Goal: Transaction & Acquisition: Purchase product/service

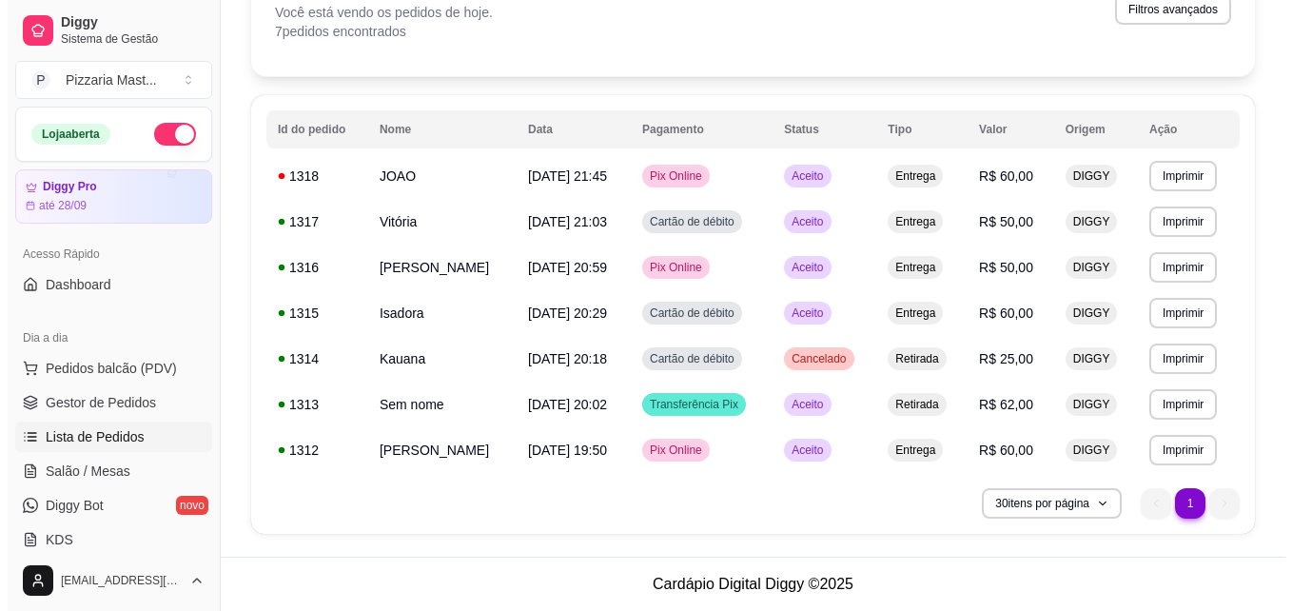
scroll to position [155, 0]
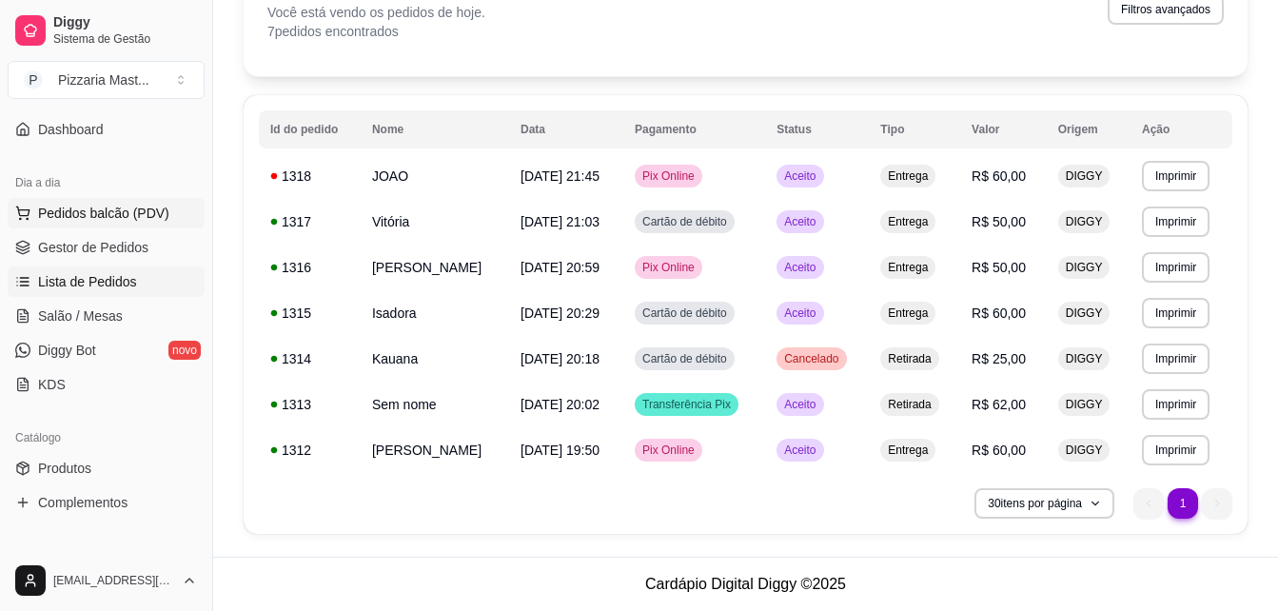
click at [94, 221] on span "Pedidos balcão (PDV)" at bounding box center [103, 213] width 131 height 19
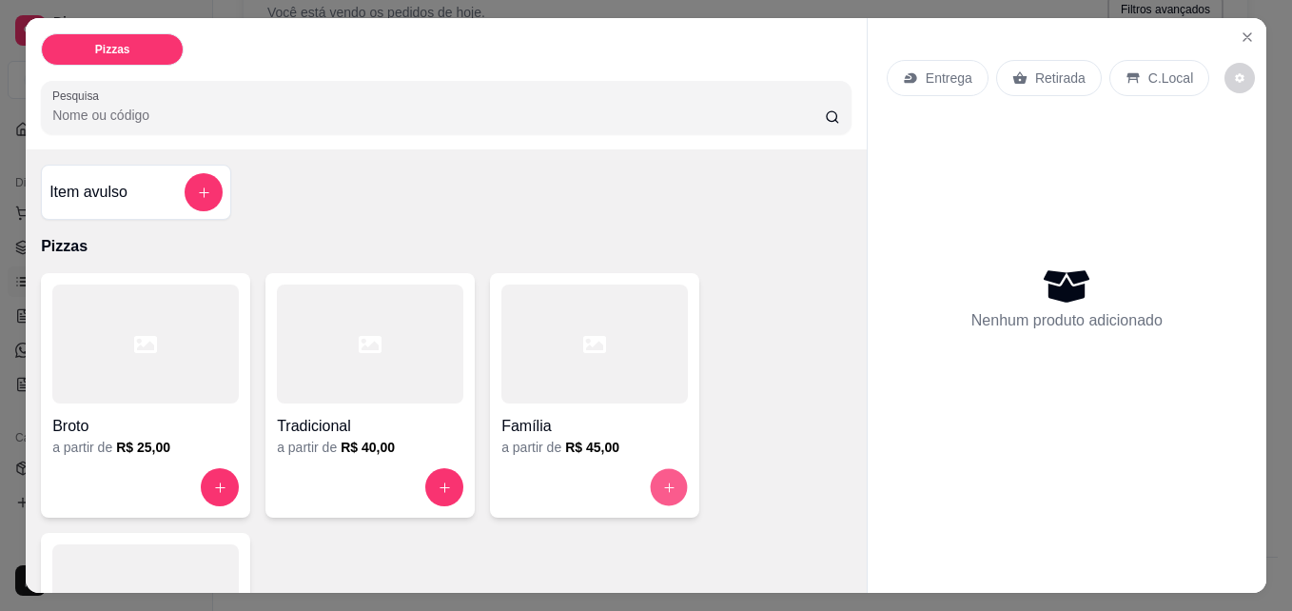
click at [651, 481] on button "increase-product-quantity" at bounding box center [669, 487] width 37 height 37
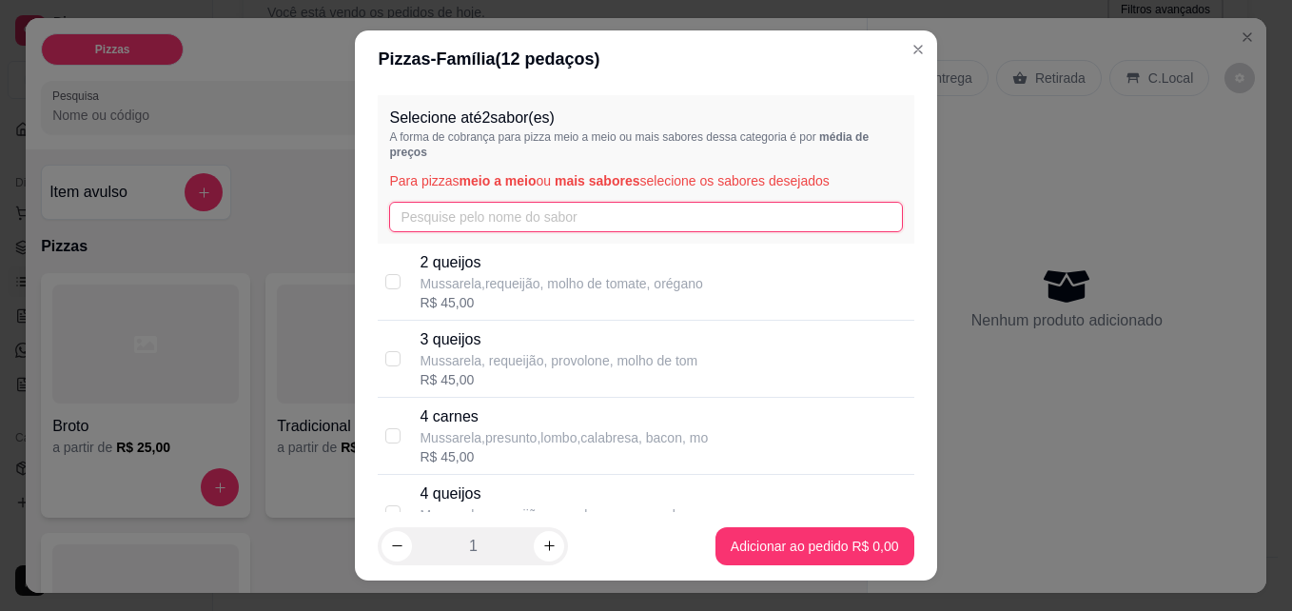
click at [451, 217] on input "text" at bounding box center [645, 217] width 513 height 30
type input "C"
click at [385, 284] on input "checkbox" at bounding box center [392, 281] width 15 height 15
checkbox input "true"
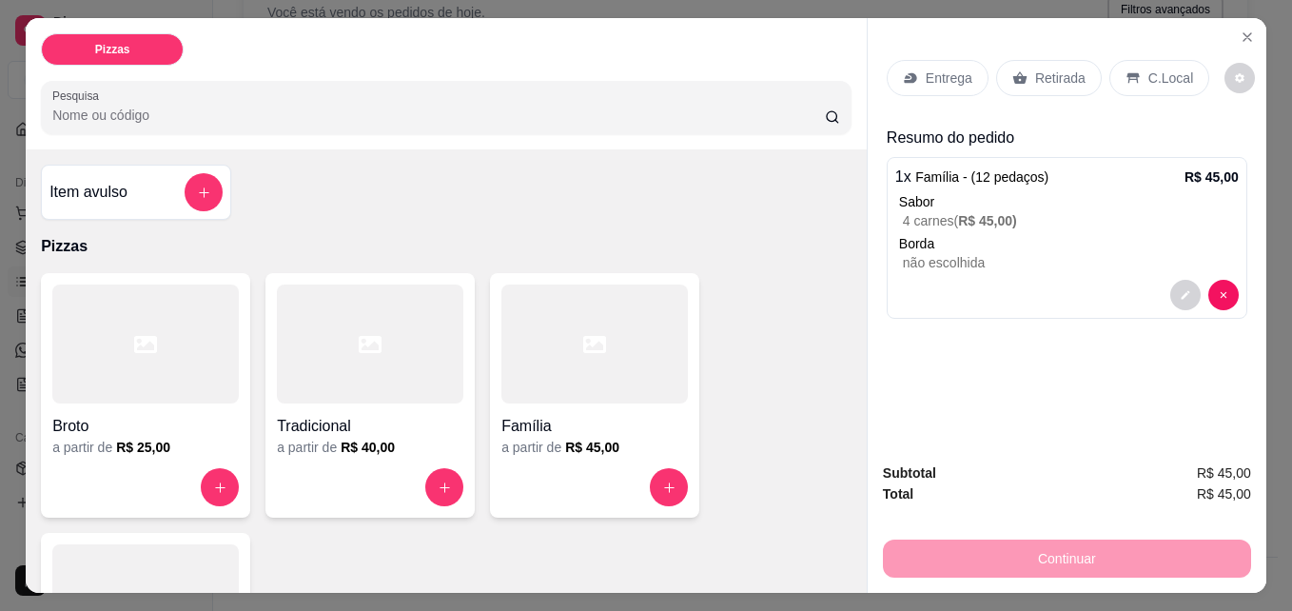
click at [933, 77] on p "Entrega" at bounding box center [949, 78] width 47 height 19
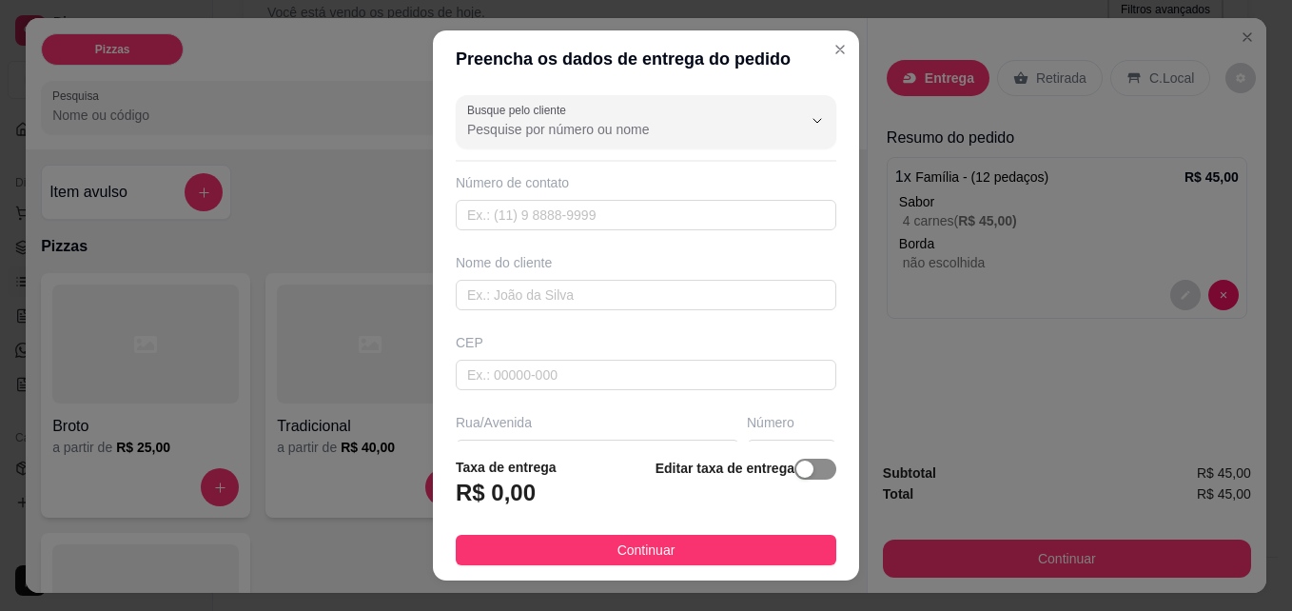
click at [796, 469] on div "button" at bounding box center [804, 469] width 17 height 17
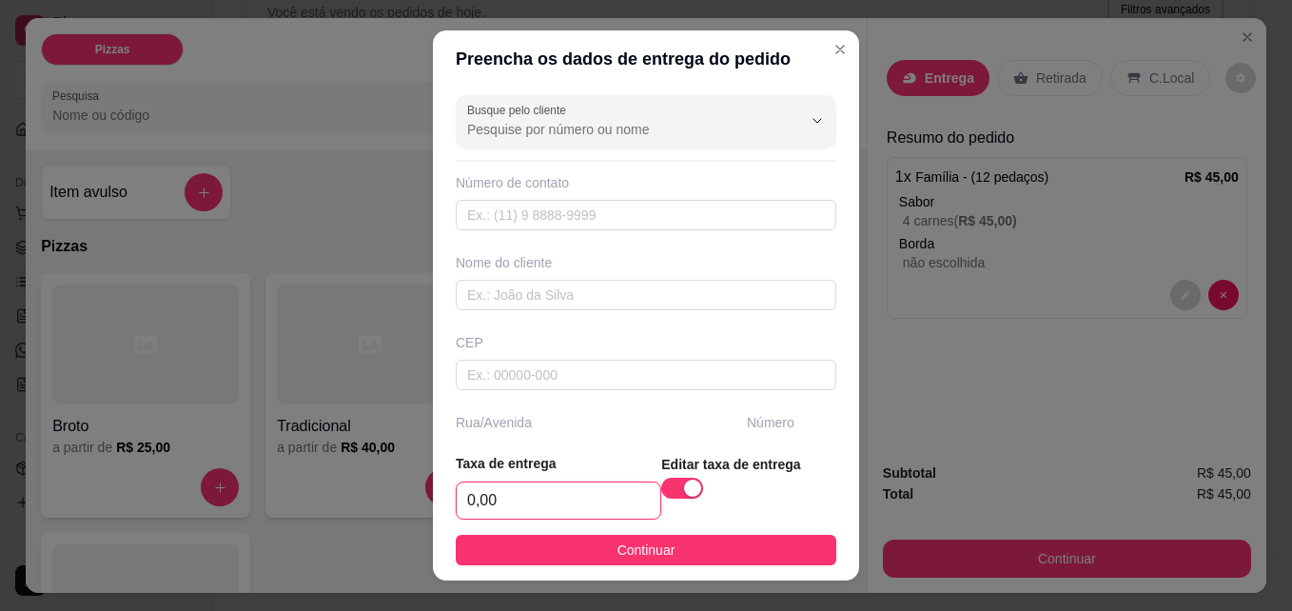
click at [468, 505] on input "0,00" at bounding box center [559, 500] width 204 height 36
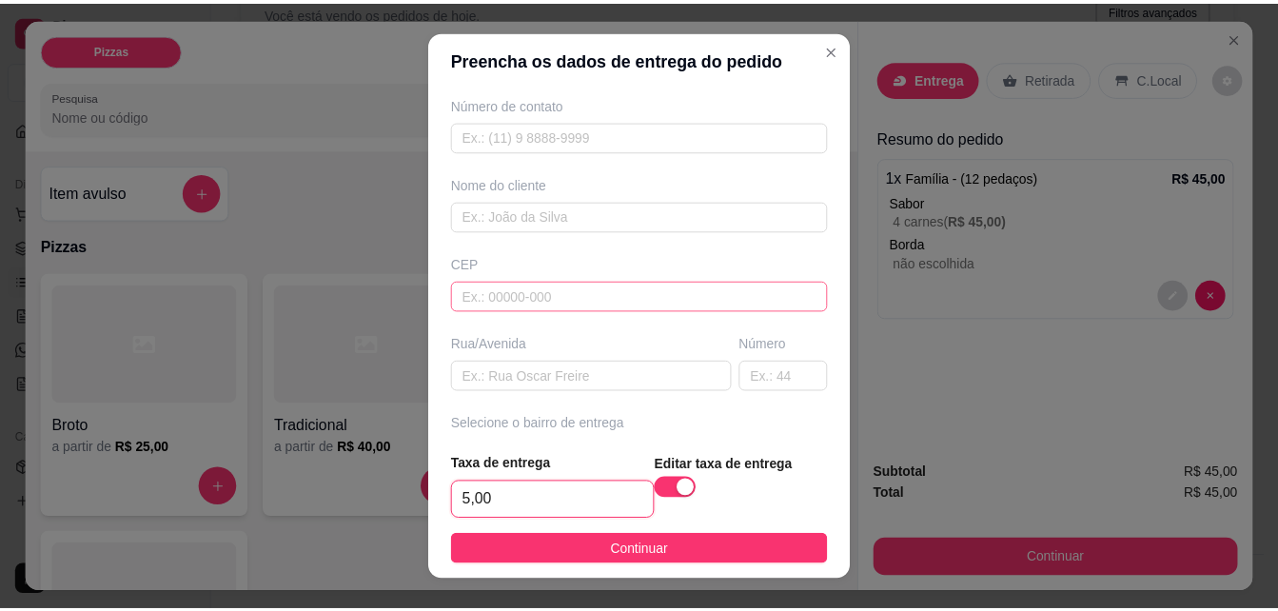
scroll to position [85, 0]
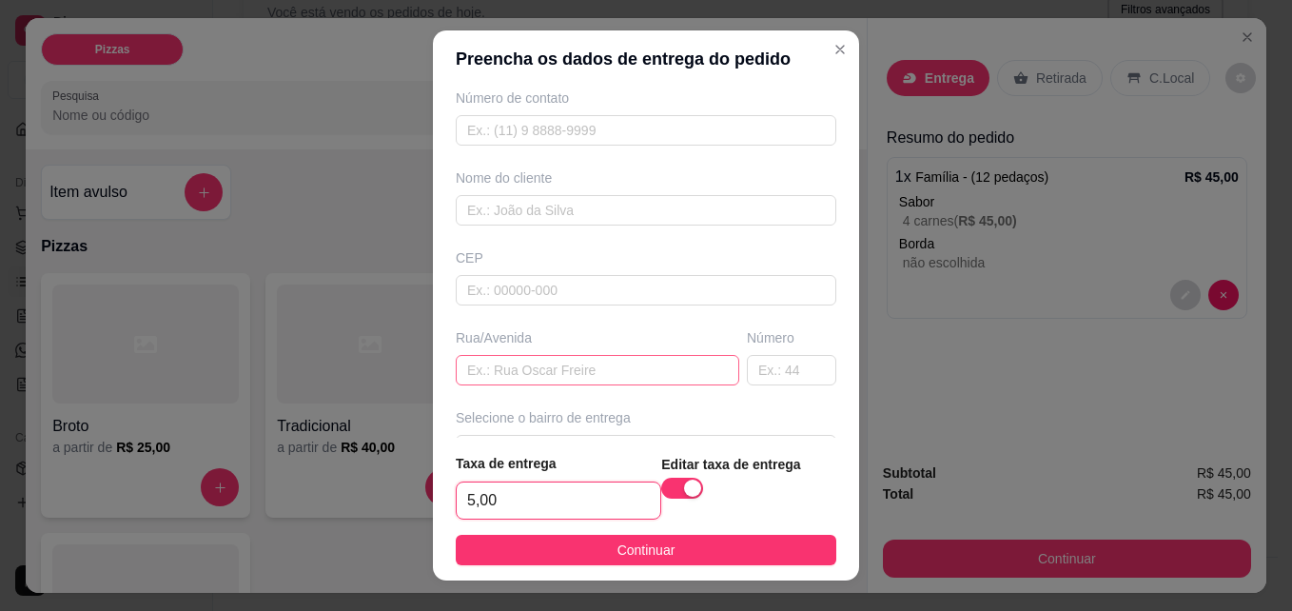
type input "5,00"
click at [486, 366] on input "text" at bounding box center [598, 370] width 284 height 30
type input "[PERSON_NAME]"
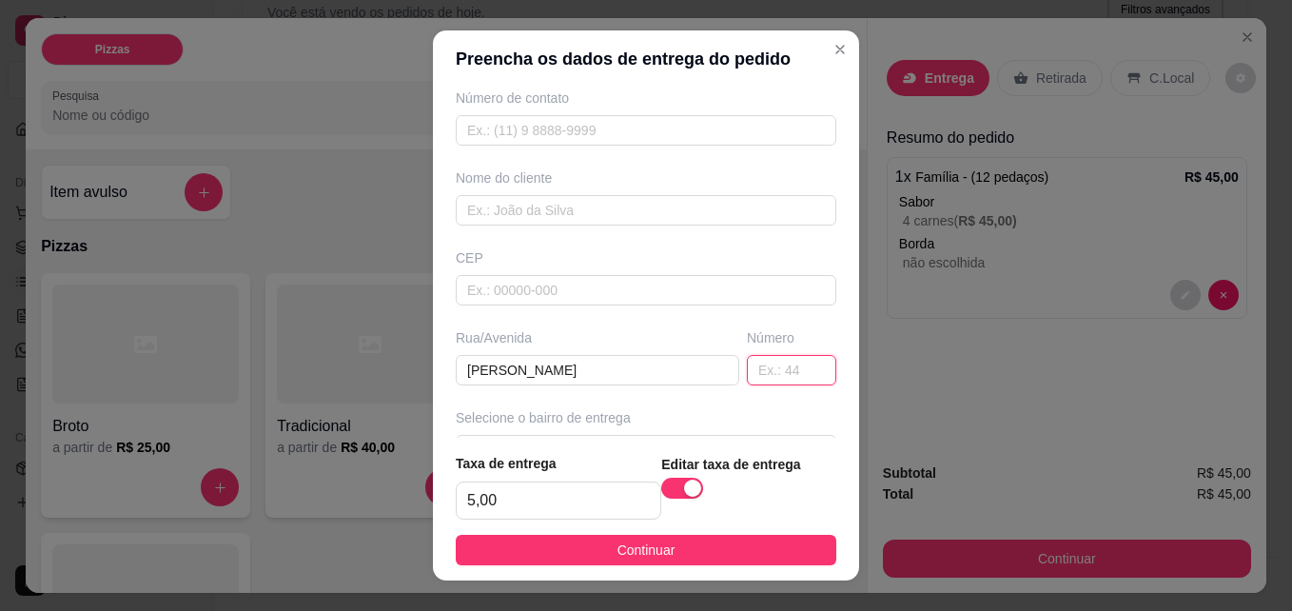
click at [747, 371] on input "text" at bounding box center [791, 370] width 89 height 30
type input "630"
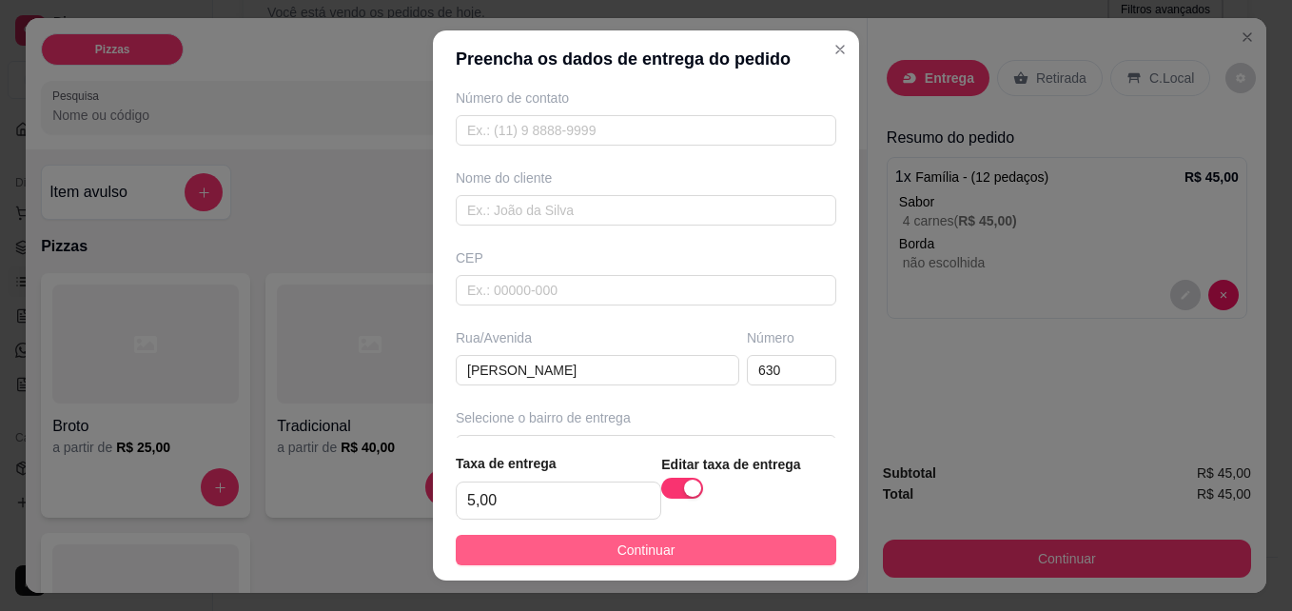
click at [729, 549] on button "Continuar" at bounding box center [646, 550] width 381 height 30
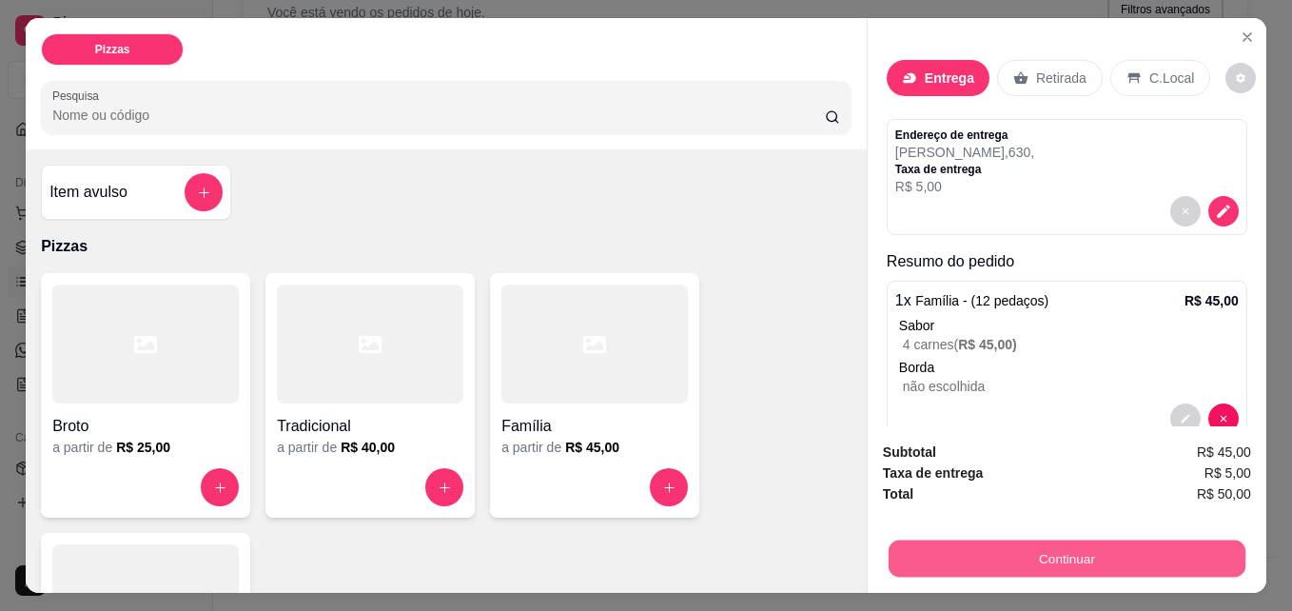
click at [942, 539] on button "Continuar" at bounding box center [1067, 557] width 357 height 37
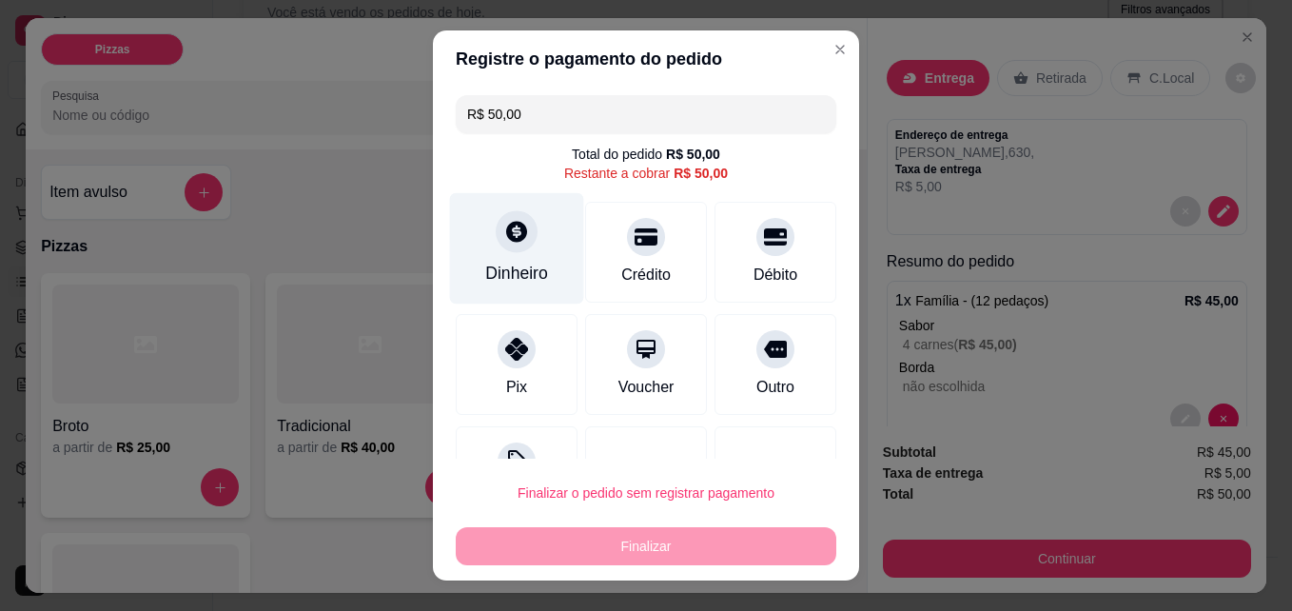
click at [490, 259] on div "Dinheiro" at bounding box center [517, 248] width 134 height 111
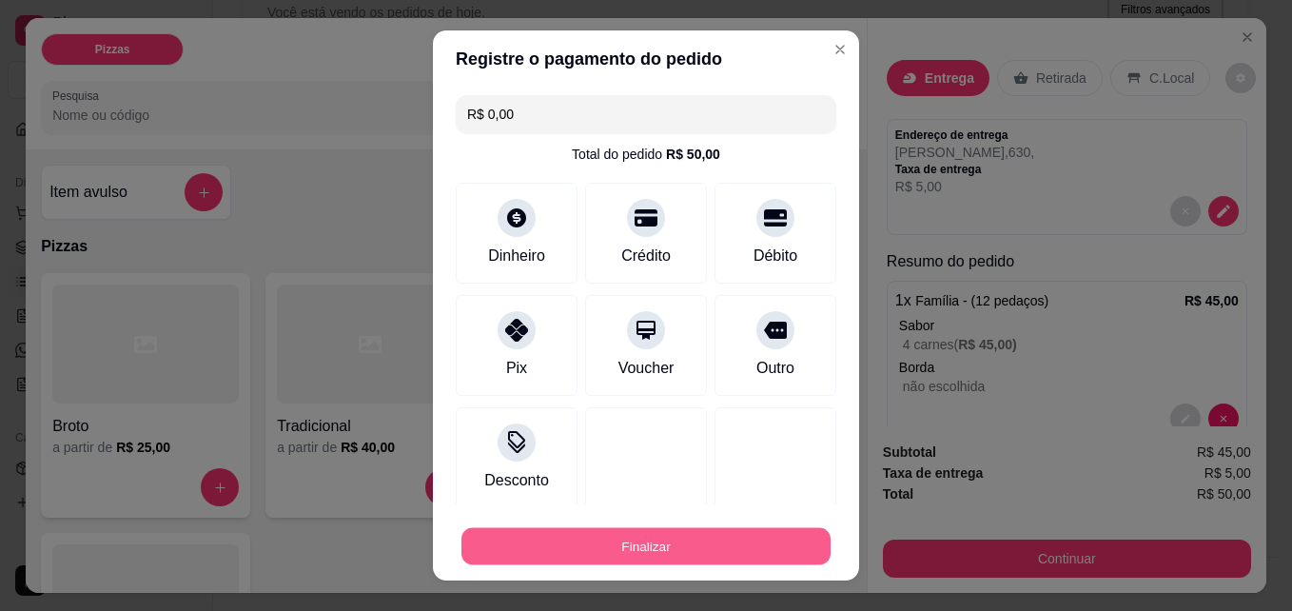
click at [646, 548] on button "Finalizar" at bounding box center [645, 546] width 369 height 37
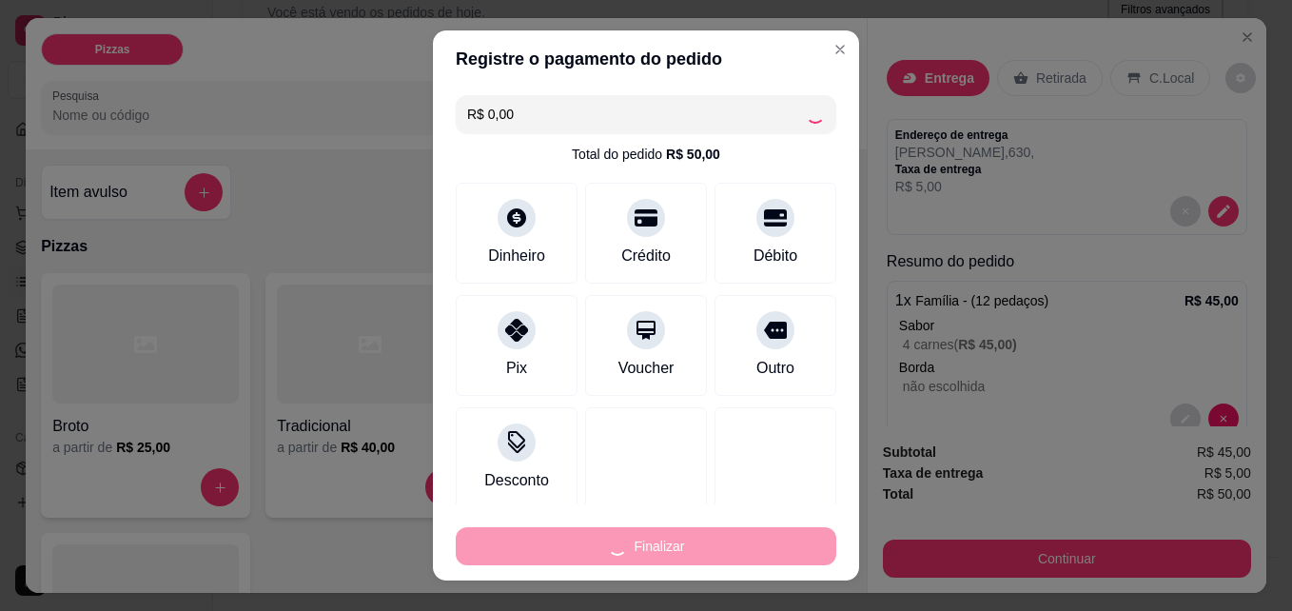
type input "-R$ 50,00"
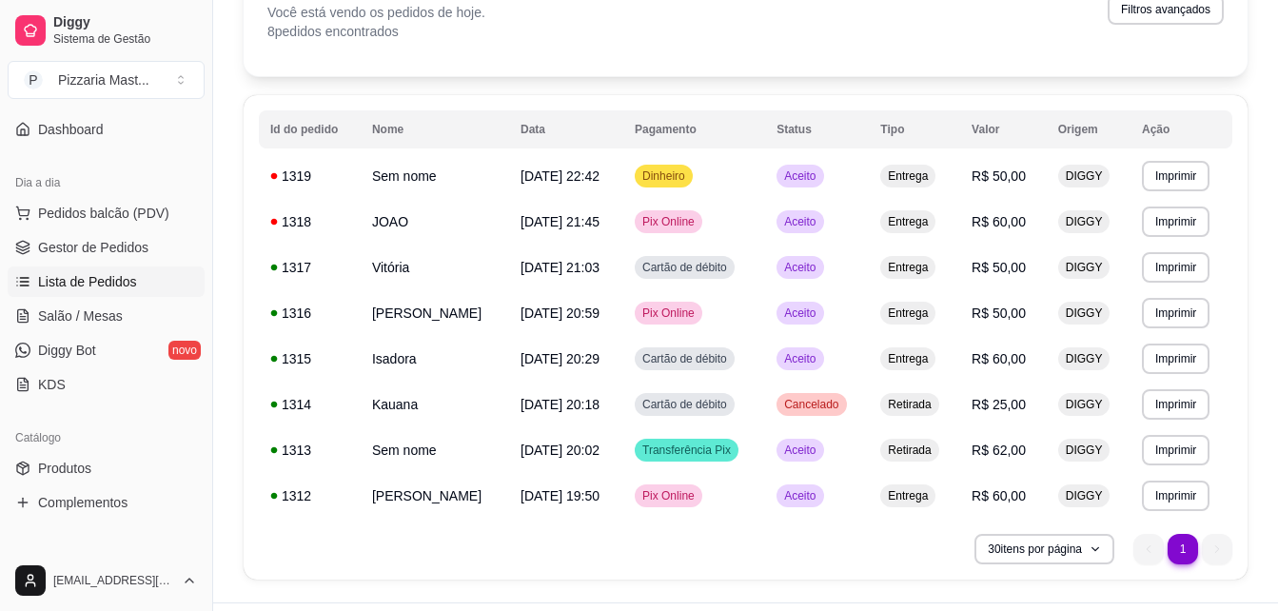
click at [88, 287] on span "Lista de Pedidos" at bounding box center [87, 281] width 99 height 19
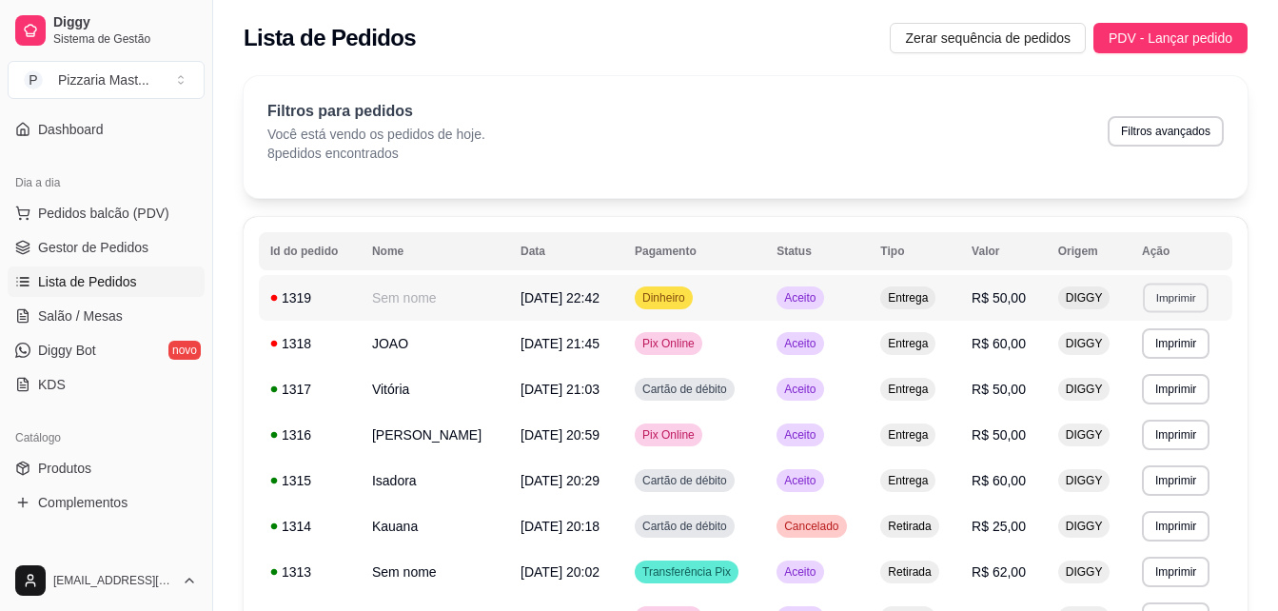
click at [1180, 297] on button "Imprimir" at bounding box center [1176, 297] width 66 height 29
click at [1138, 363] on button "impressora" at bounding box center [1142, 363] width 133 height 29
